Goal: Go to known website: Access a specific website the user already knows

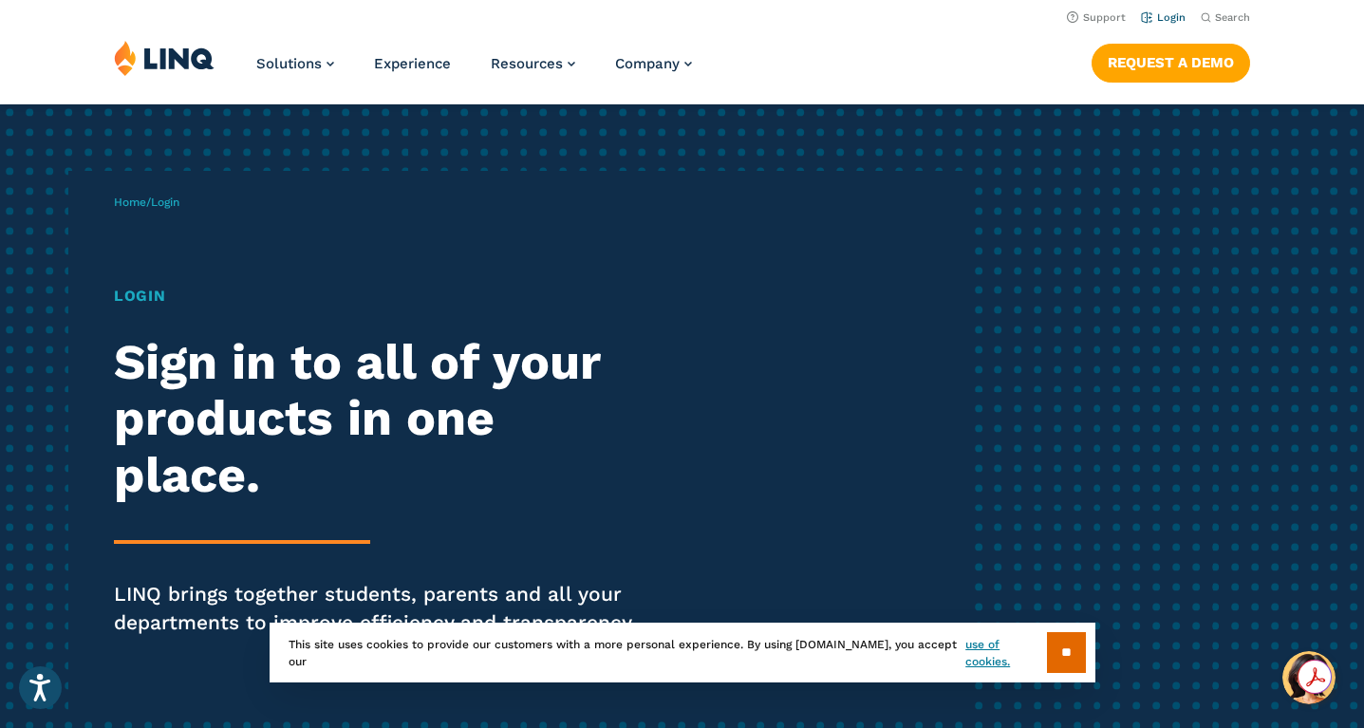
click at [1161, 14] on link "Login" at bounding box center [1163, 17] width 45 height 12
click at [1061, 654] on input "**" at bounding box center [1066, 652] width 39 height 41
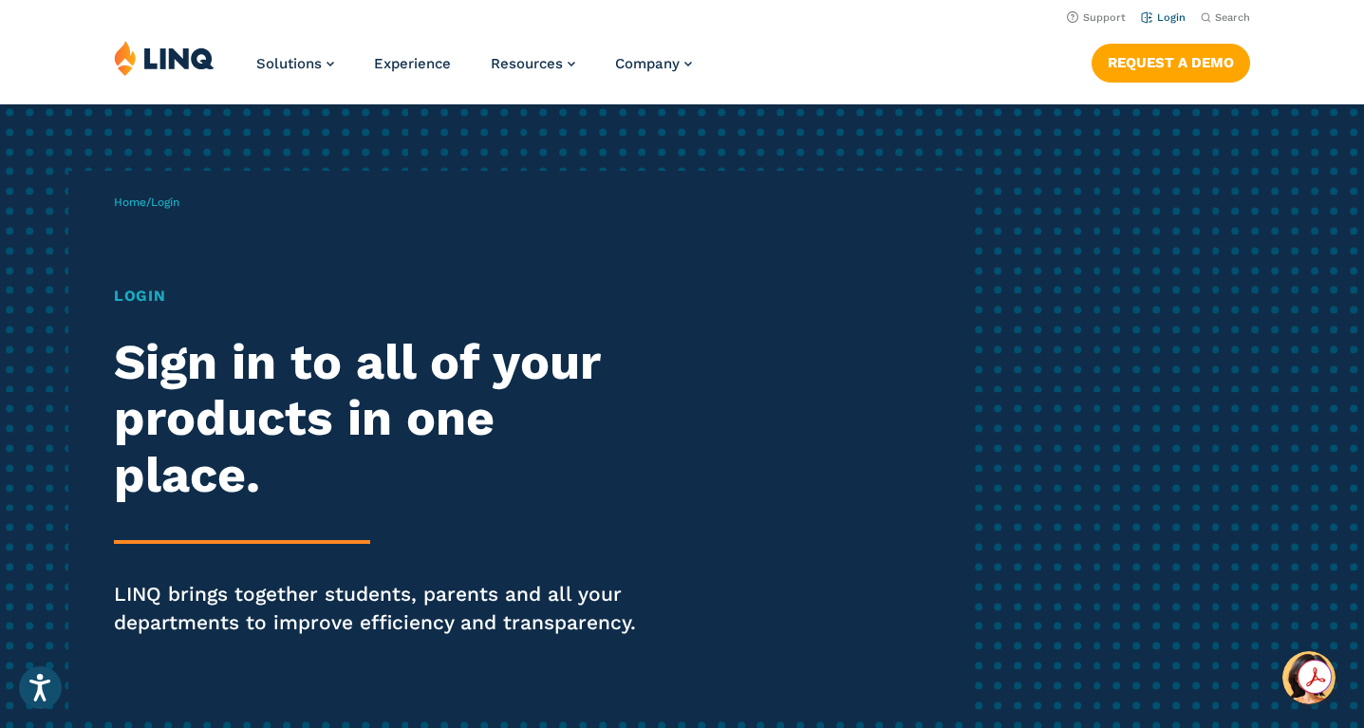
click at [1172, 17] on link "Login" at bounding box center [1163, 17] width 45 height 12
click at [150, 293] on h1 "Login" at bounding box center [377, 296] width 526 height 23
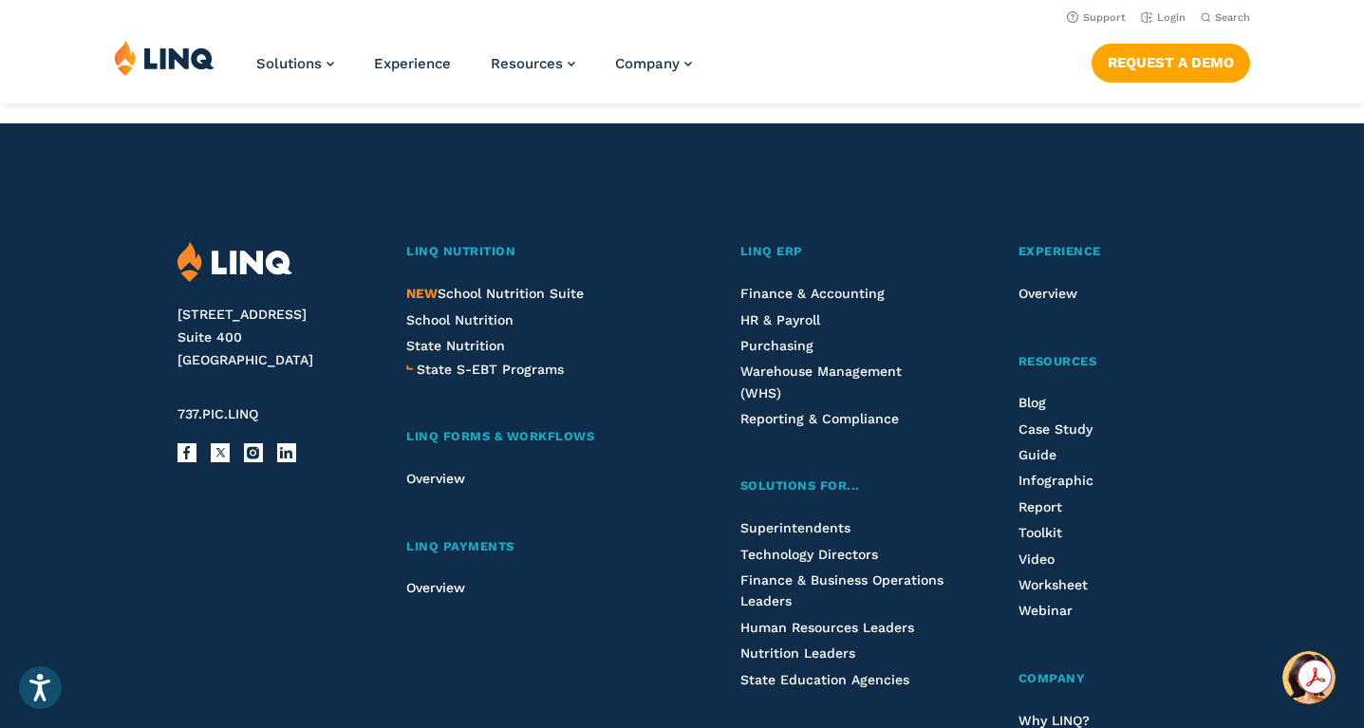
scroll to position [1423, 0]
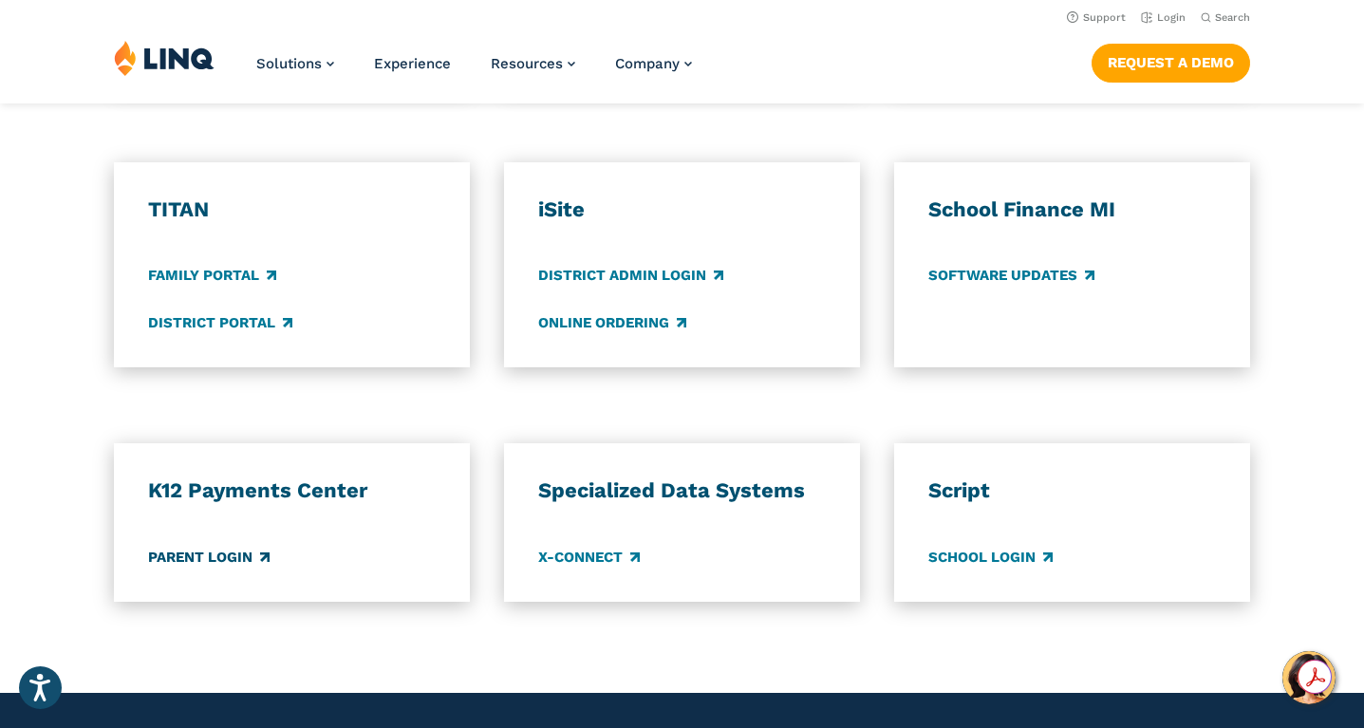
click at [193, 557] on link "Parent Login" at bounding box center [208, 557] width 121 height 21
